Goal: Task Accomplishment & Management: Manage account settings

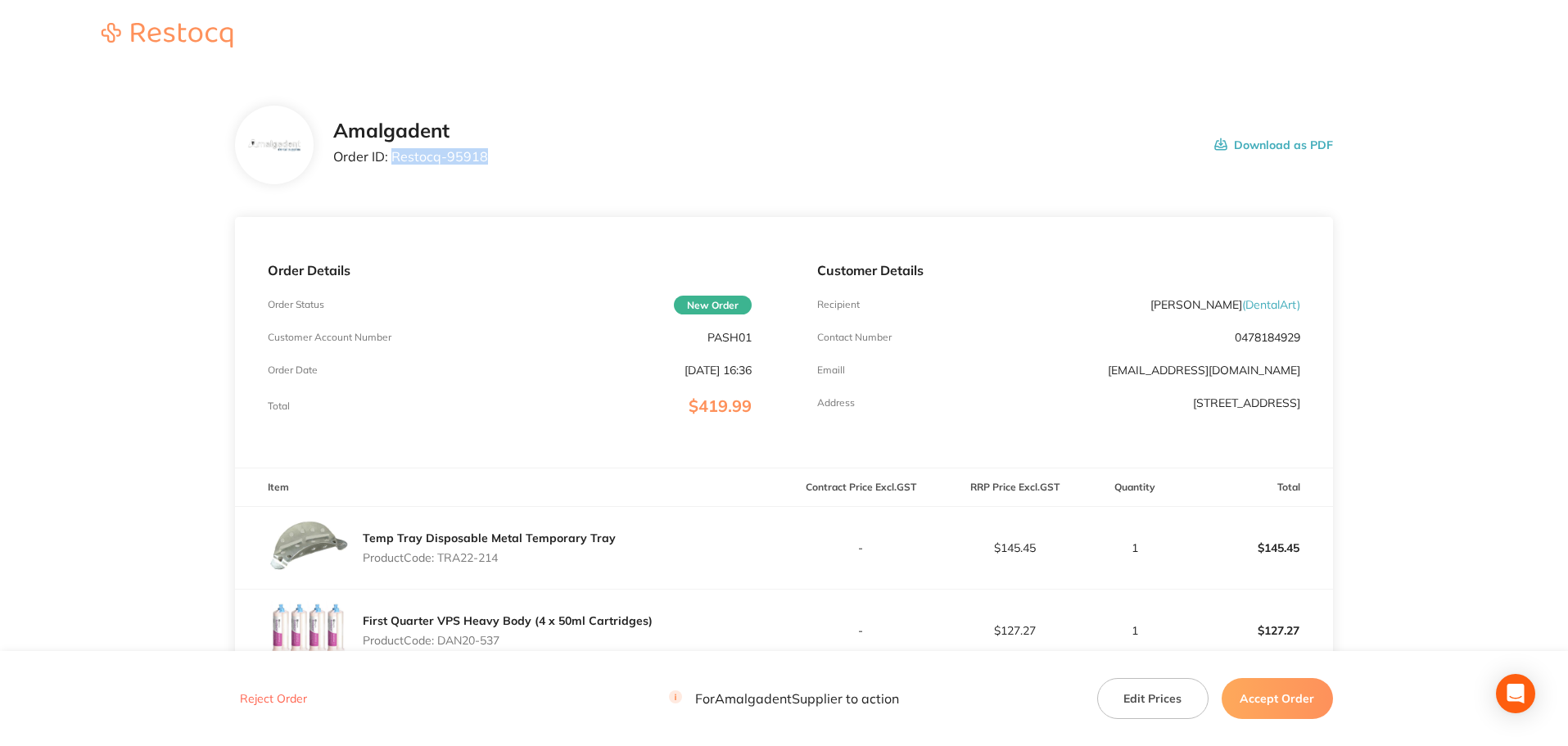
drag, startPoint x: 504, startPoint y: 155, endPoint x: 394, endPoint y: 153, distance: 110.0
click at [394, 153] on div "Amalgadent Order ID: Restocq- 95918 Download as PDF" at bounding box center [833, 144] width 1000 height 51
copy p "Restocq- 95918"
click at [160, 223] on main "Amalgadent Order ID: Restocq- 95918 Download as PDF Order Details Order Status …" at bounding box center [784, 566] width 1568 height 987
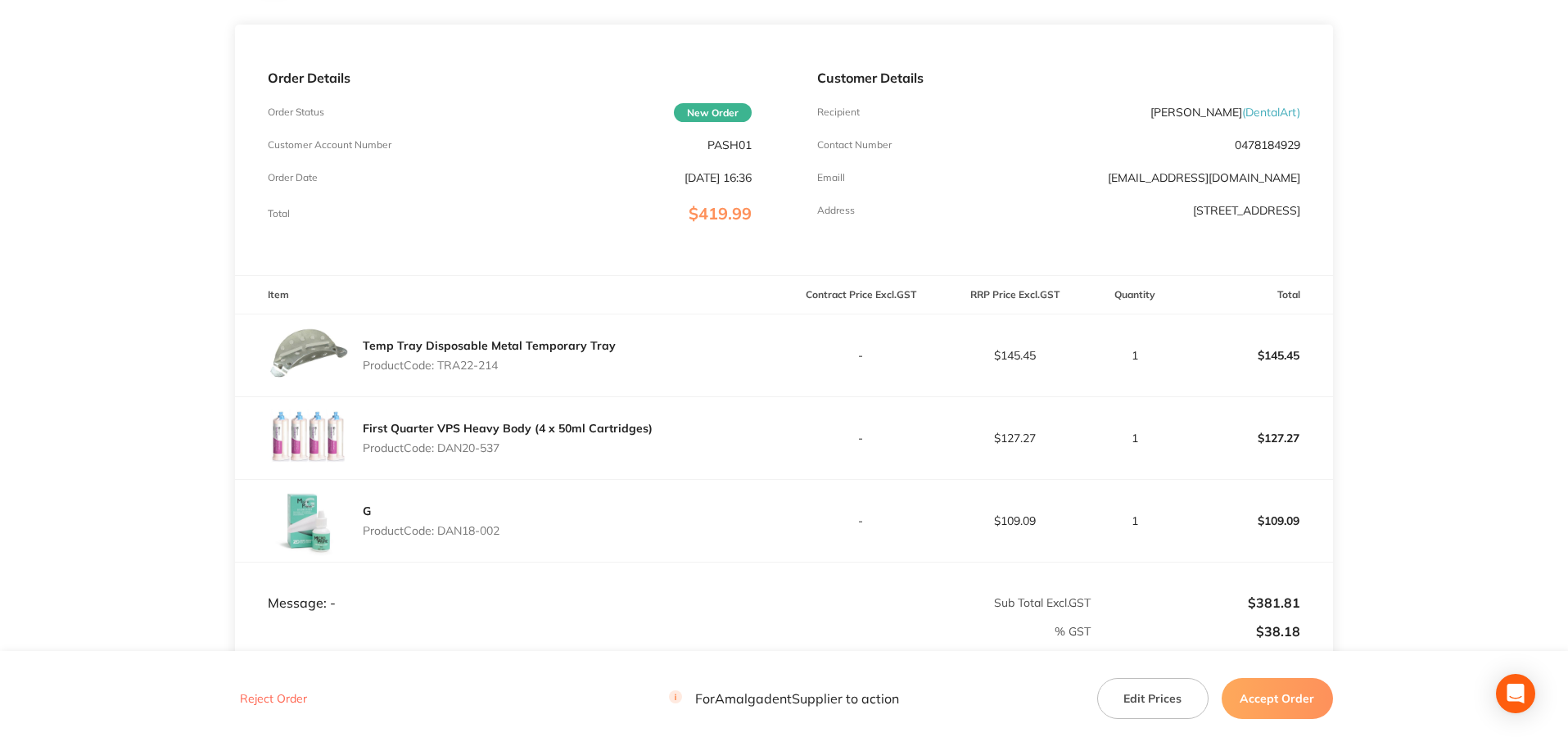
scroll to position [218, 0]
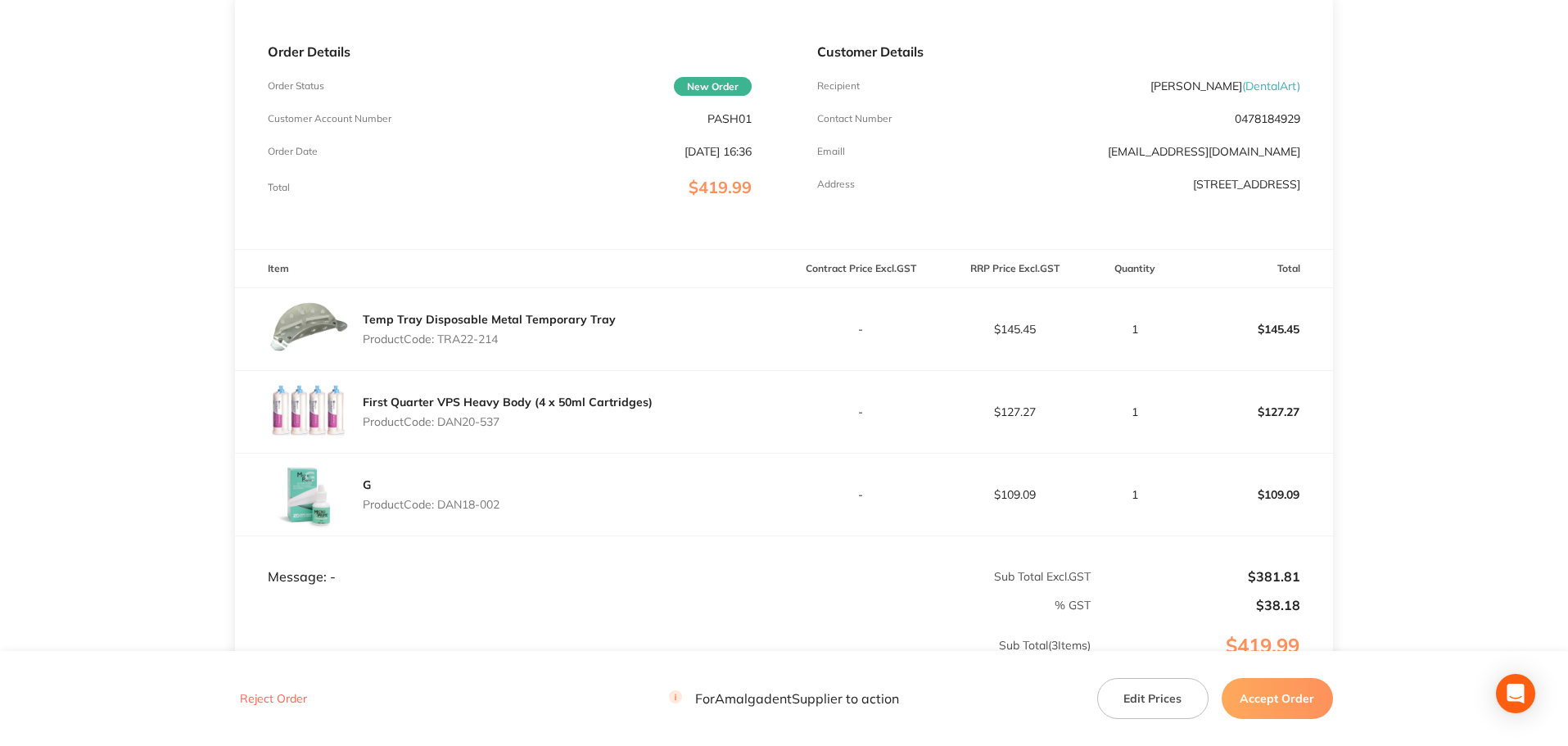
drag, startPoint x: 517, startPoint y: 336, endPoint x: 441, endPoint y: 337, distance: 76.0
click at [441, 337] on p "Product Code: TRA22-214" at bounding box center [489, 339] width 253 height 13
copy p "TRA22-214"
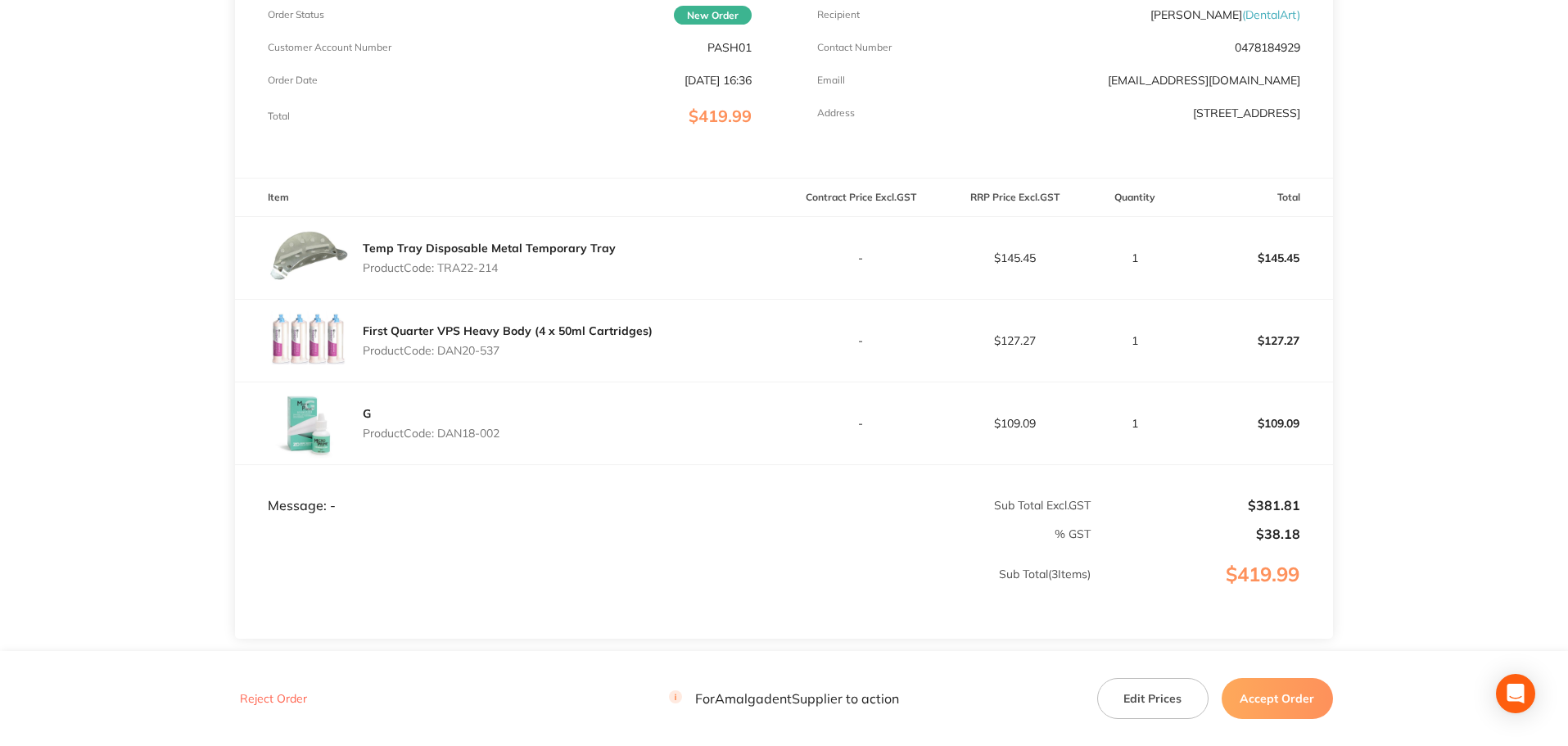
scroll to position [409, 0]
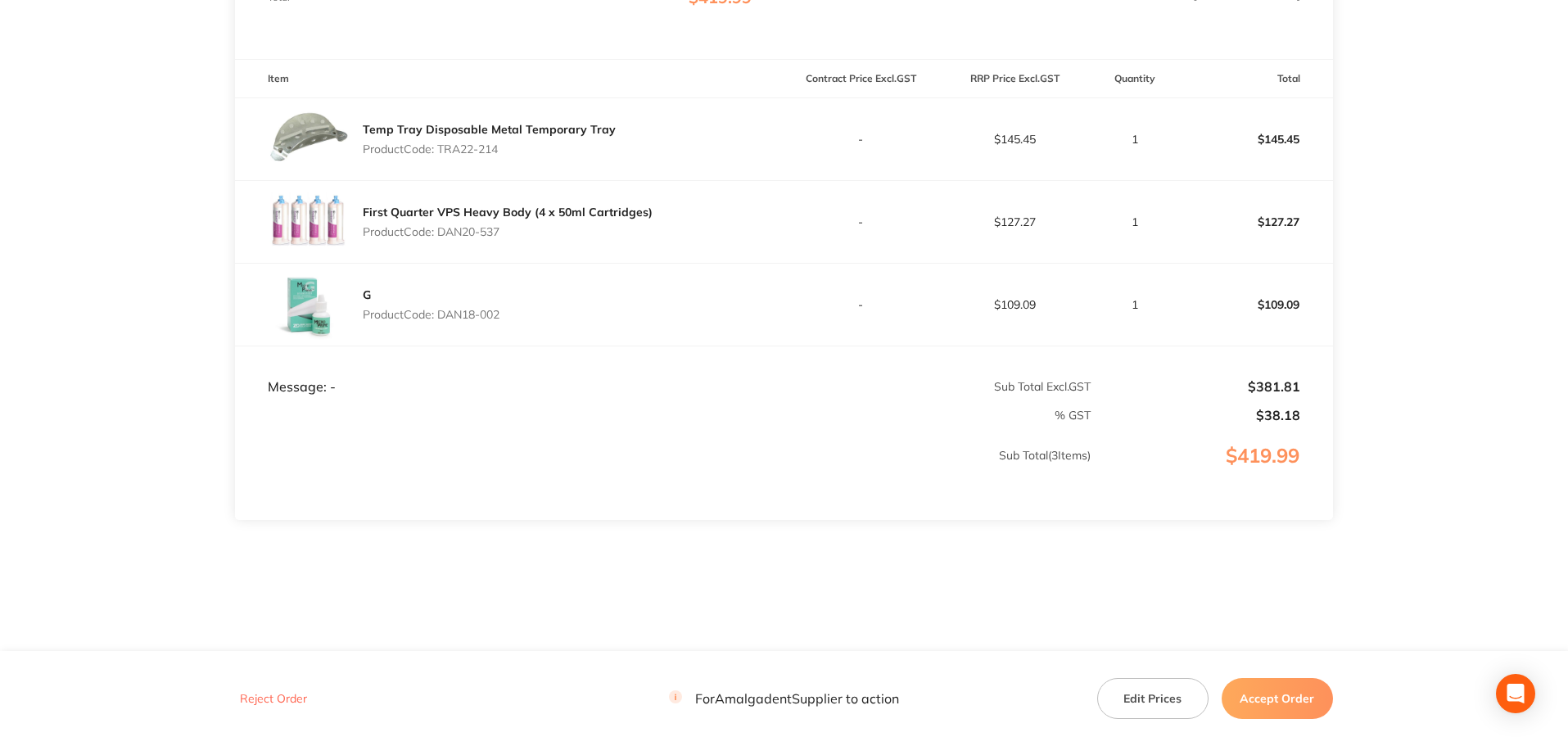
drag, startPoint x: 68, startPoint y: 374, endPoint x: 76, endPoint y: 374, distance: 8.0
click at [68, 374] on main "Amalgadent Order ID: Restocq- 95918 Download as PDF Order Details Order Status …" at bounding box center [784, 157] width 1568 height 987
drag, startPoint x: 525, startPoint y: 231, endPoint x: 438, endPoint y: 230, distance: 87.0
click at [438, 230] on p "Product Code: DAN20-537" at bounding box center [507, 231] width 290 height 13
click at [450, 230] on p "Product Code: DAN20-537" at bounding box center [507, 231] width 290 height 13
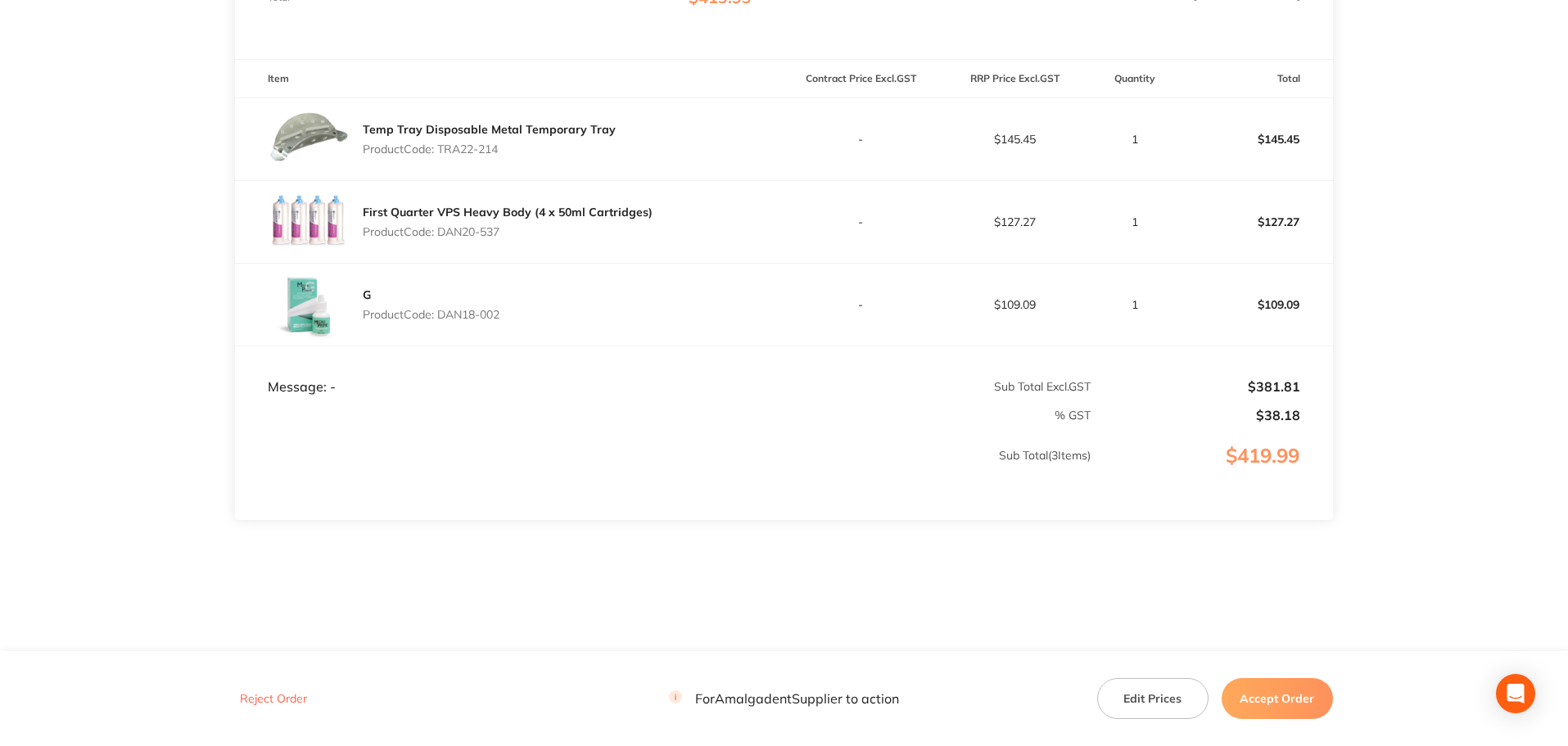
drag, startPoint x: 442, startPoint y: 230, endPoint x: 505, endPoint y: 232, distance: 63.0
click at [505, 232] on p "Product Code: DAN20-537" at bounding box center [507, 231] width 290 height 13
copy p "DAN20-537"
click at [18, 231] on main "Amalgadent Order ID: Restocq- 95918 Download as PDF Order Details Order Status …" at bounding box center [784, 157] width 1568 height 987
drag, startPoint x: 506, startPoint y: 317, endPoint x: 443, endPoint y: 315, distance: 63.0
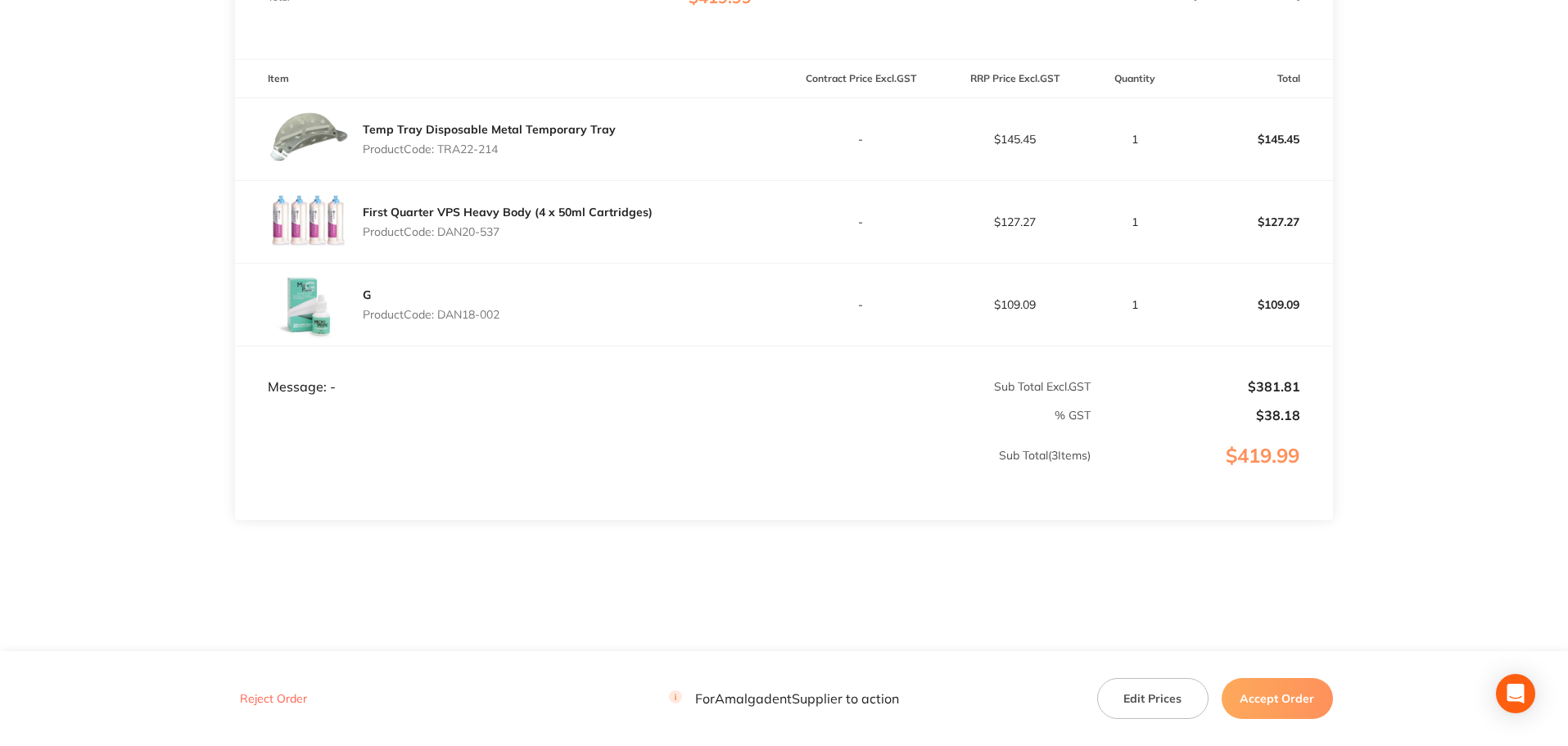
click at [443, 315] on div "G Product Code: DAN18-002" at bounding box center [509, 305] width 549 height 81
copy p "DAN18-002"
click at [107, 324] on main "Amalgadent Order ID: Restocq- 95918 Download as PDF Order Details Order Status …" at bounding box center [784, 157] width 1568 height 987
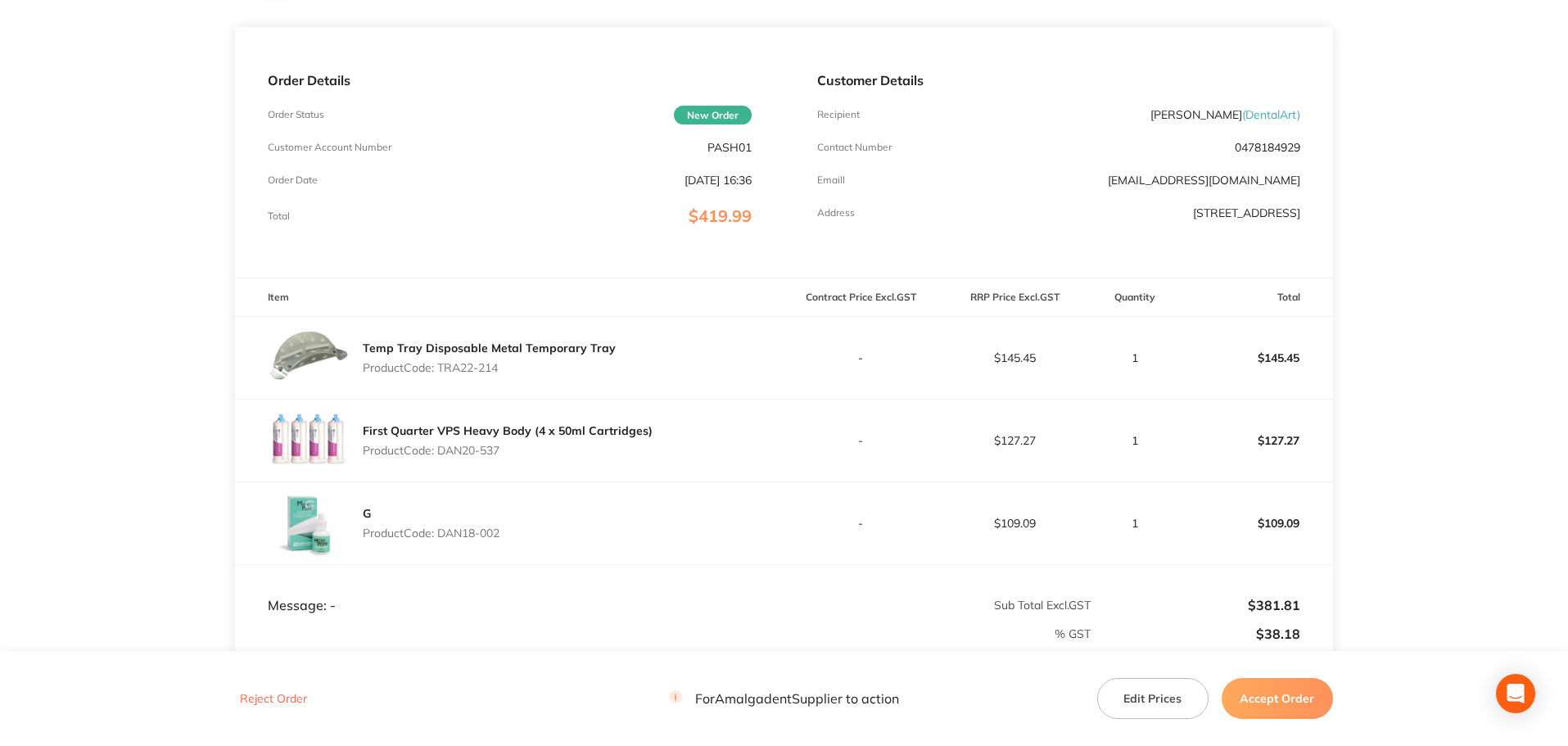
click at [1292, 701] on button "Accept Order" at bounding box center [1277, 699] width 111 height 41
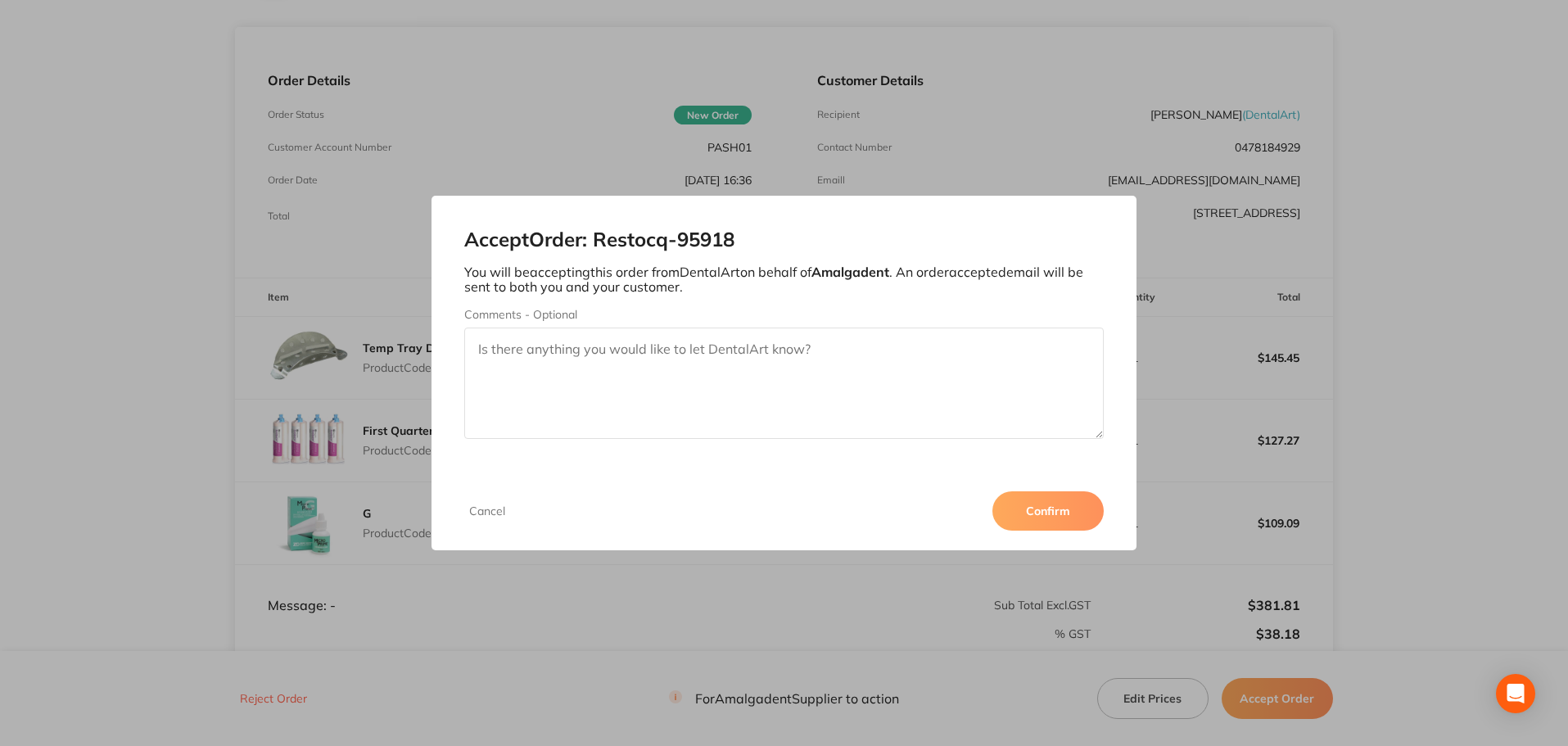
click at [1061, 516] on button "Confirm" at bounding box center [1048, 511] width 111 height 39
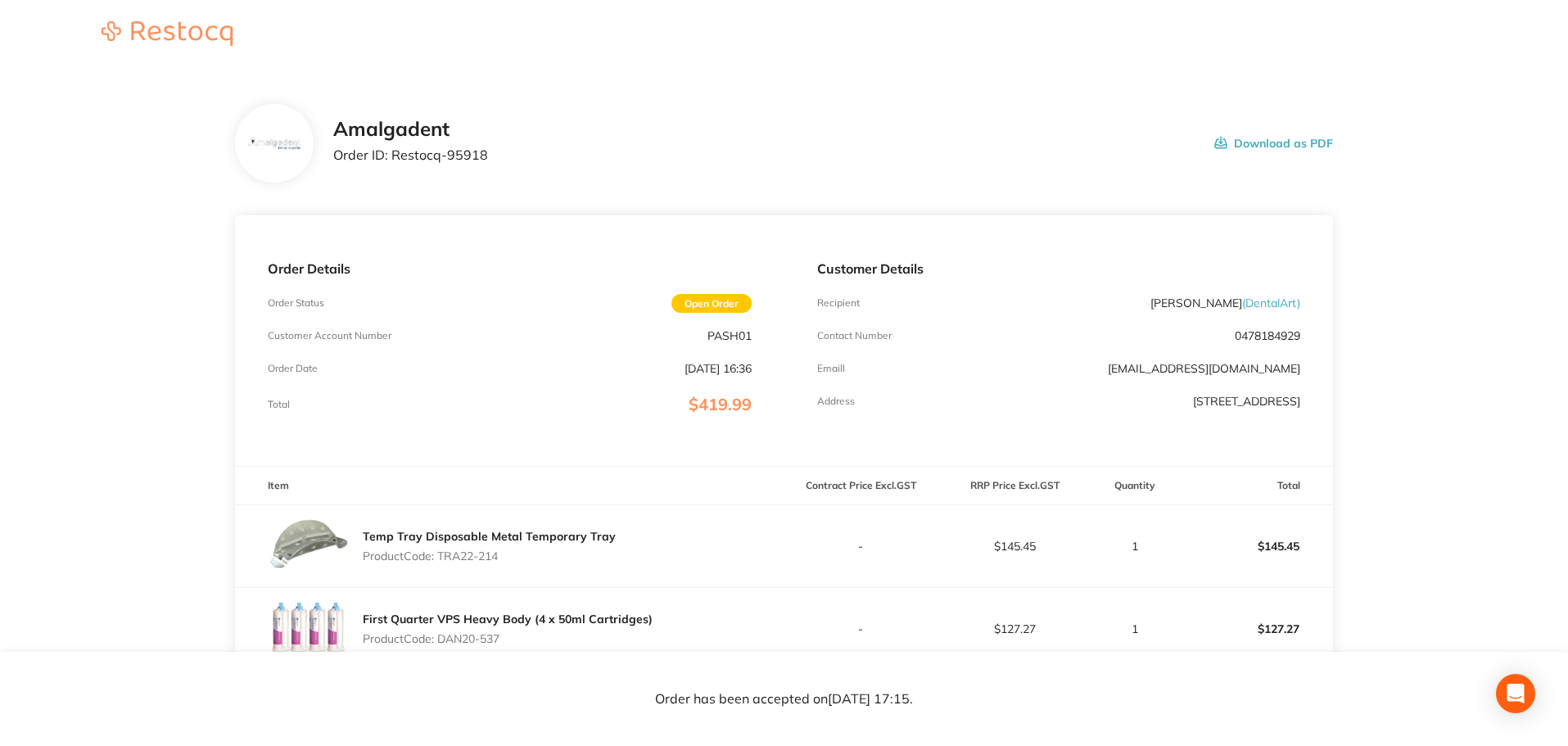
scroll to position [0, 0]
